Goal: Complete application form

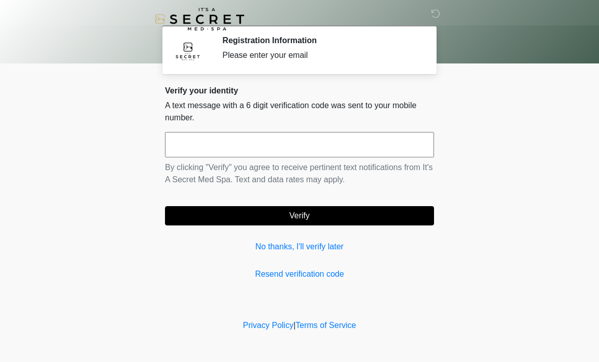
click at [266, 146] on input "text" at bounding box center [299, 144] width 269 height 25
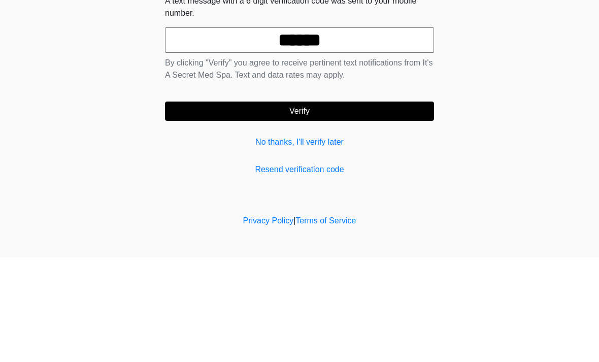
type input "******"
click at [364, 206] on button "Verify" at bounding box center [299, 215] width 269 height 19
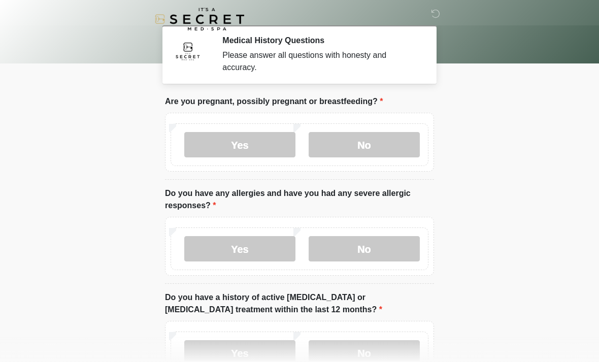
click at [390, 145] on label "No" at bounding box center [364, 144] width 111 height 25
click at [383, 242] on label "No" at bounding box center [364, 248] width 111 height 25
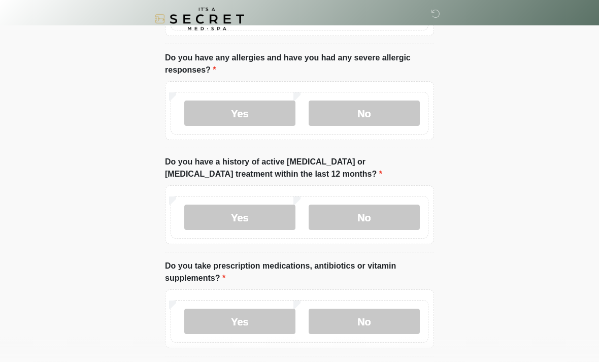
scroll to position [134, 0]
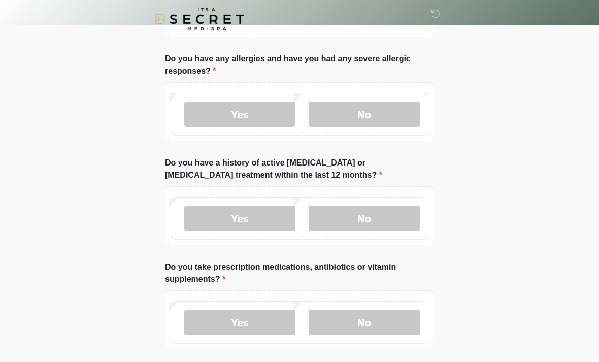
click at [385, 220] on label "No" at bounding box center [364, 218] width 111 height 25
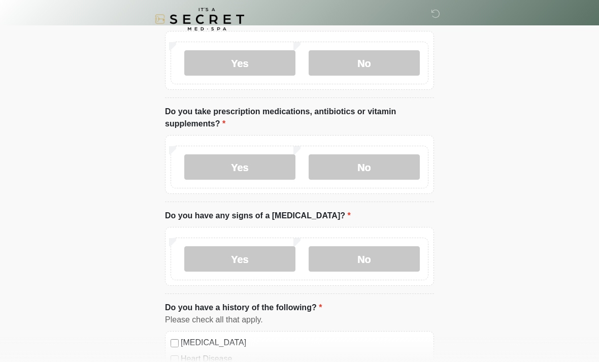
scroll to position [290, 0]
click at [379, 170] on label "No" at bounding box center [364, 166] width 111 height 25
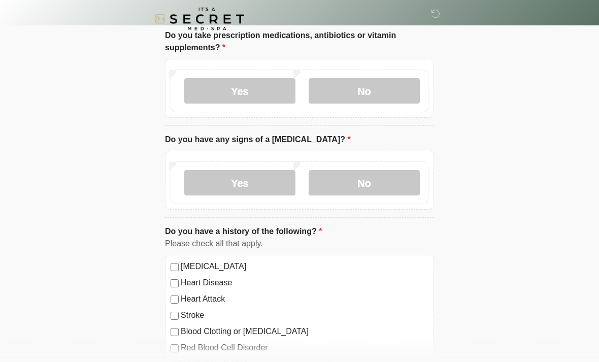
click at [383, 180] on label "No" at bounding box center [364, 182] width 111 height 25
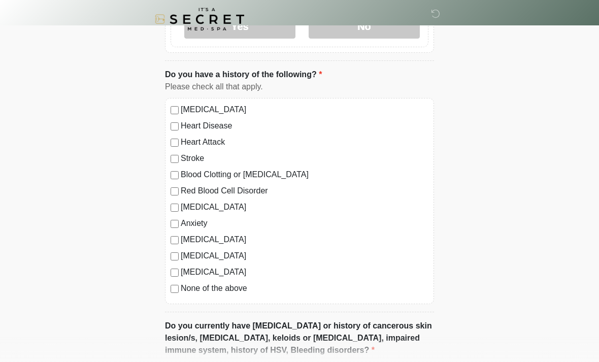
scroll to position [525, 0]
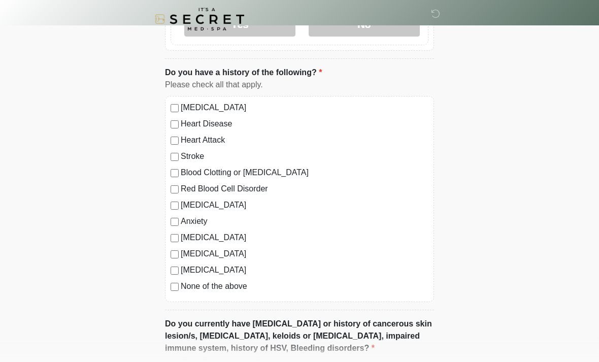
click at [238, 287] on label "None of the above" at bounding box center [305, 286] width 248 height 12
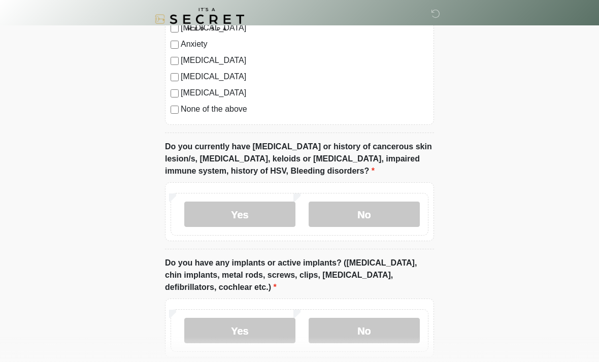
scroll to position [711, 0]
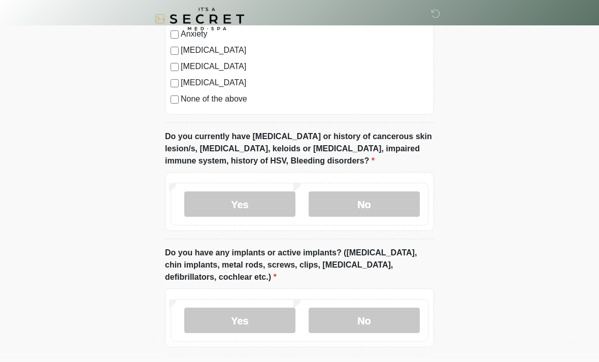
click at [385, 201] on label "No" at bounding box center [364, 204] width 111 height 25
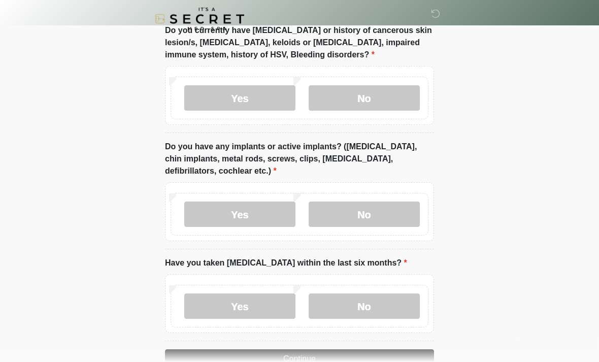
scroll to position [819, 0]
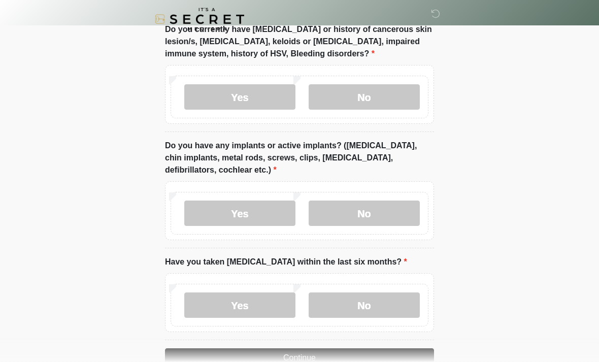
click at [387, 206] on label "No" at bounding box center [364, 212] width 111 height 25
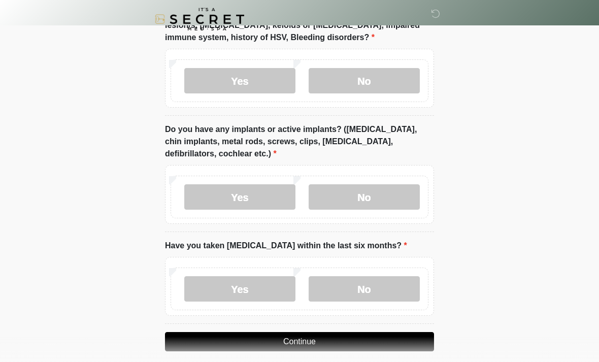
scroll to position [845, 0]
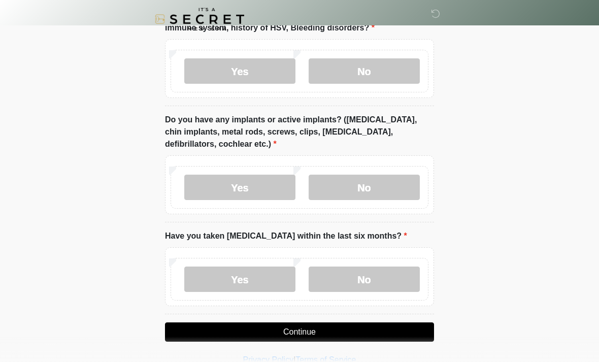
click at [379, 269] on label "No" at bounding box center [364, 278] width 111 height 25
click at [383, 338] on button "Continue" at bounding box center [299, 331] width 269 height 19
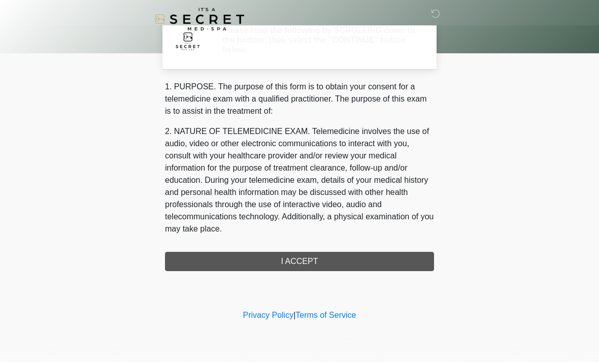
scroll to position [0, 0]
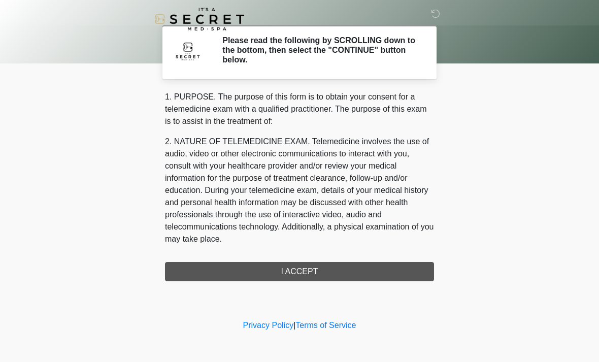
click at [394, 273] on div "1. PURPOSE. The purpose of this form is to obtain your consent for a telemedici…" at bounding box center [299, 186] width 269 height 190
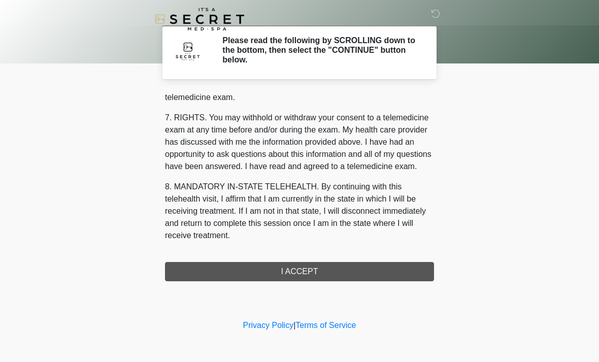
scroll to position [430, 0]
click at [346, 270] on button "I ACCEPT" at bounding box center [299, 271] width 269 height 19
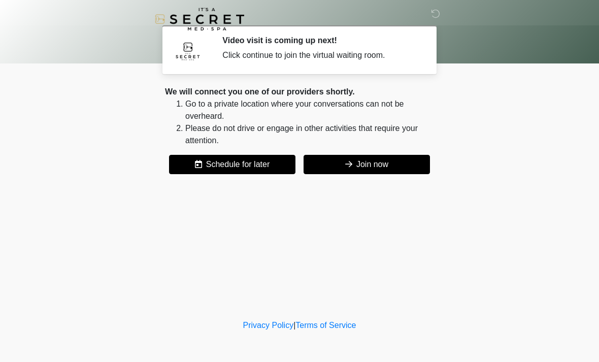
click at [407, 170] on button "Join now" at bounding box center [366, 164] width 126 height 19
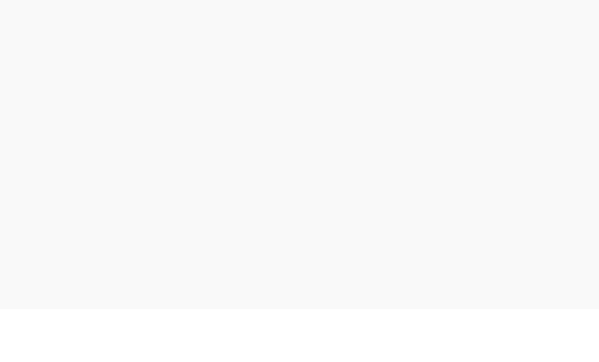
scroll to position [3, 0]
